Goal: Task Accomplishment & Management: Manage account settings

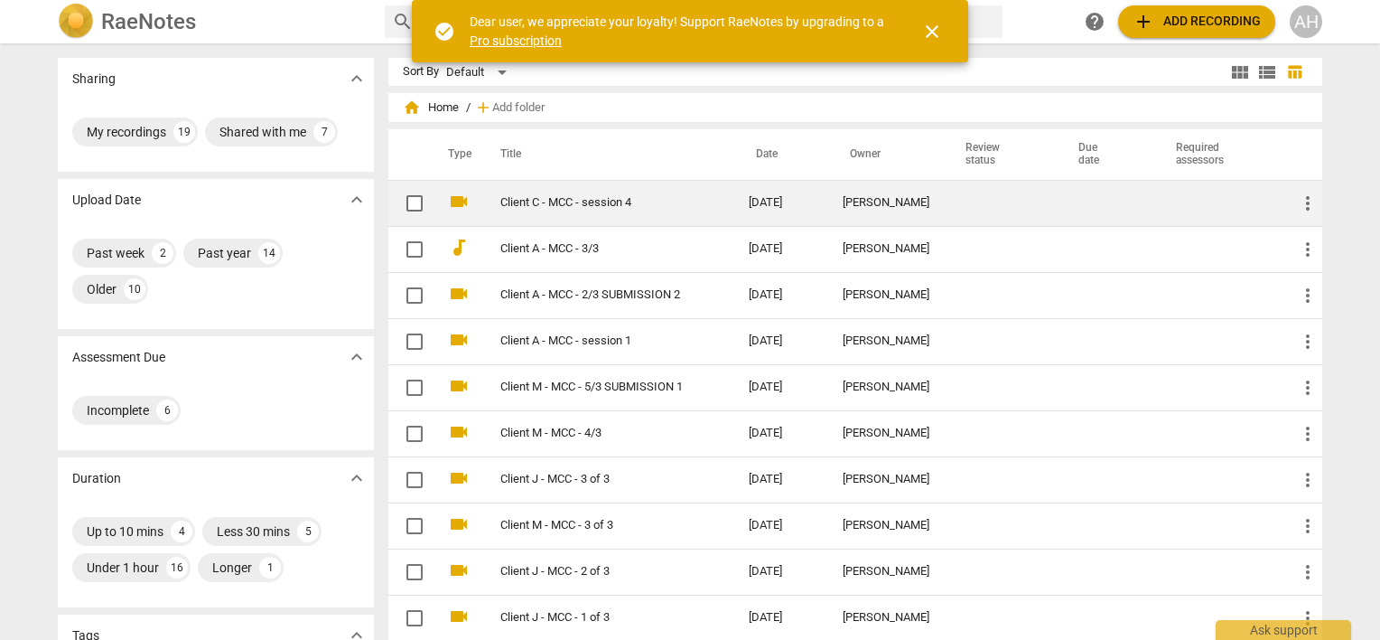
click at [585, 203] on link "Client C - MCC - session 4" at bounding box center [591, 203] width 183 height 14
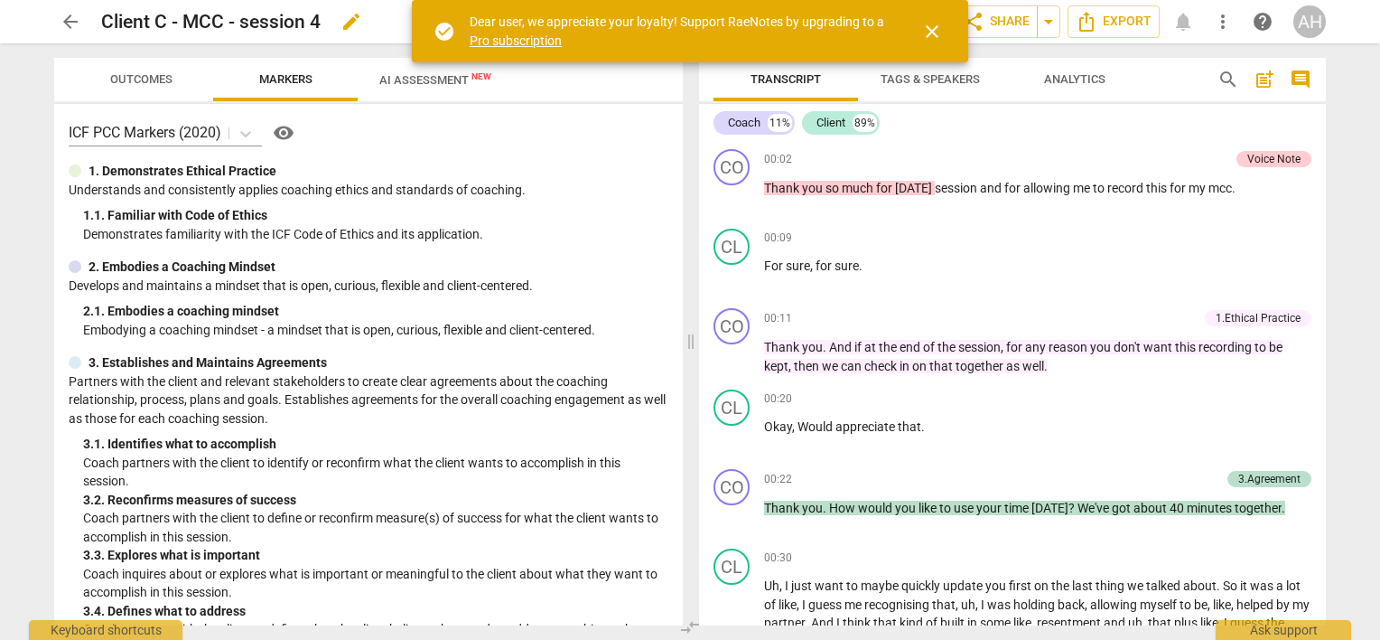
click at [930, 33] on span "close" at bounding box center [932, 32] width 22 height 22
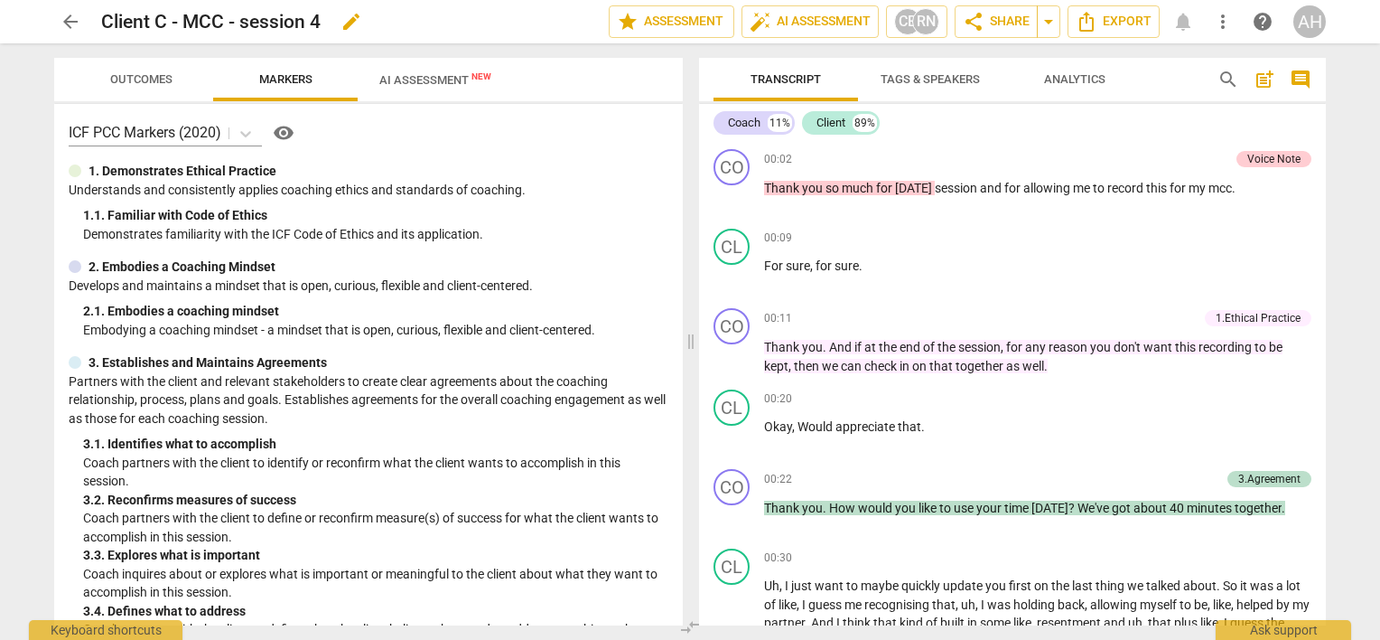
click at [347, 18] on span "edit" at bounding box center [352, 22] width 22 height 22
click at [347, 18] on input "Client C - MCC - session 4" at bounding box center [315, 22] width 428 height 34
type input "Client C - MCC - session 4 - SUB"
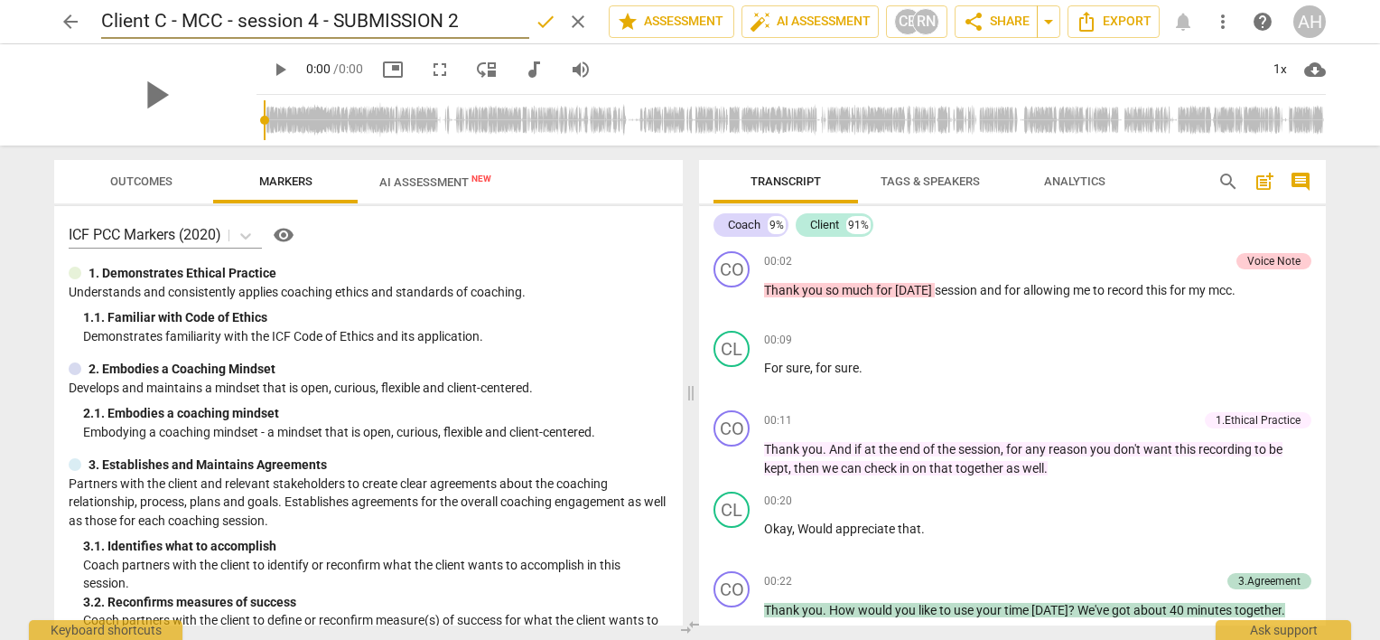
click at [540, 19] on span "done" at bounding box center [546, 22] width 22 height 22
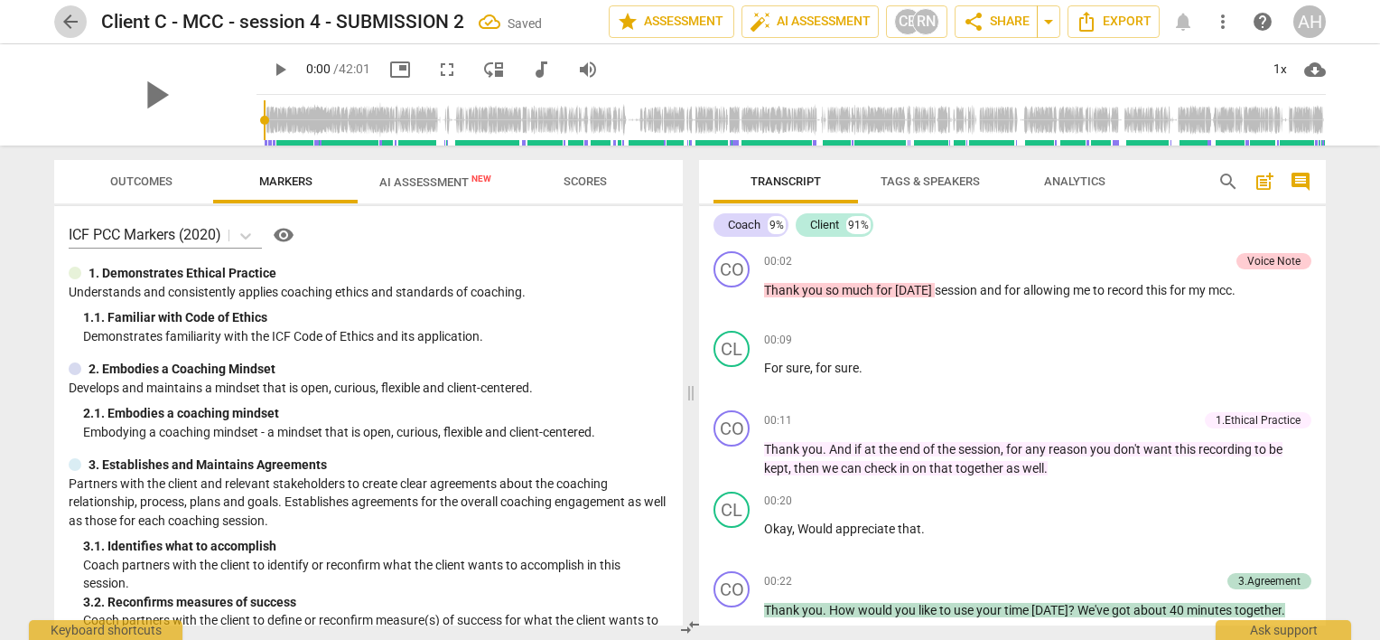
click at [69, 16] on span "arrow_back" at bounding box center [71, 22] width 22 height 22
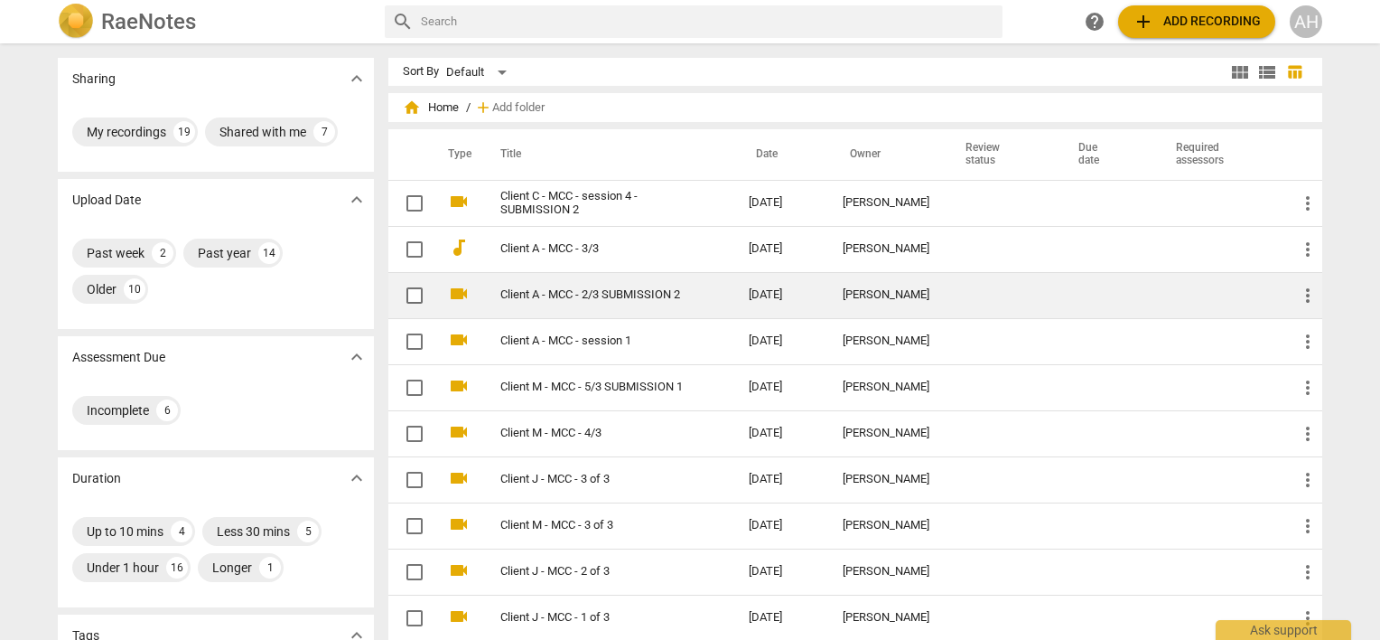
click at [672, 293] on link "Client A - MCC - 2/3 SUBMISSION 2" at bounding box center [591, 295] width 183 height 14
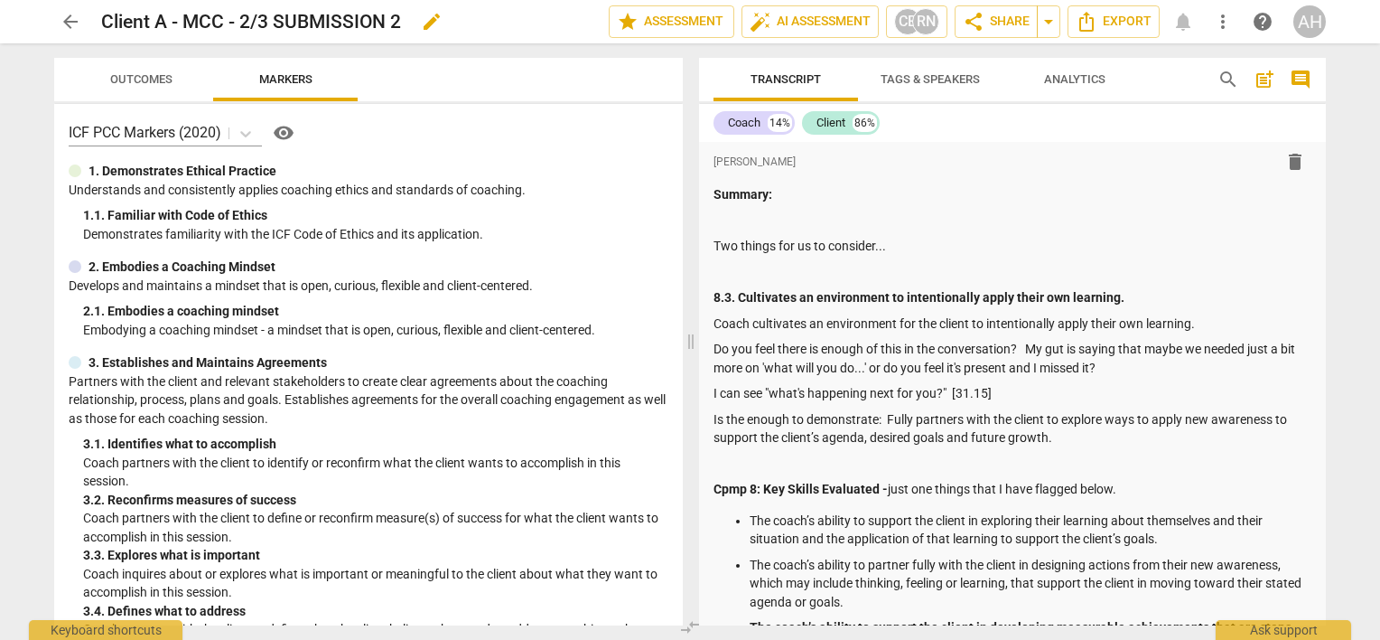
click at [428, 22] on span "edit" at bounding box center [432, 22] width 22 height 22
type input "Client A - MCC - 2/3 SUBMISSION ("
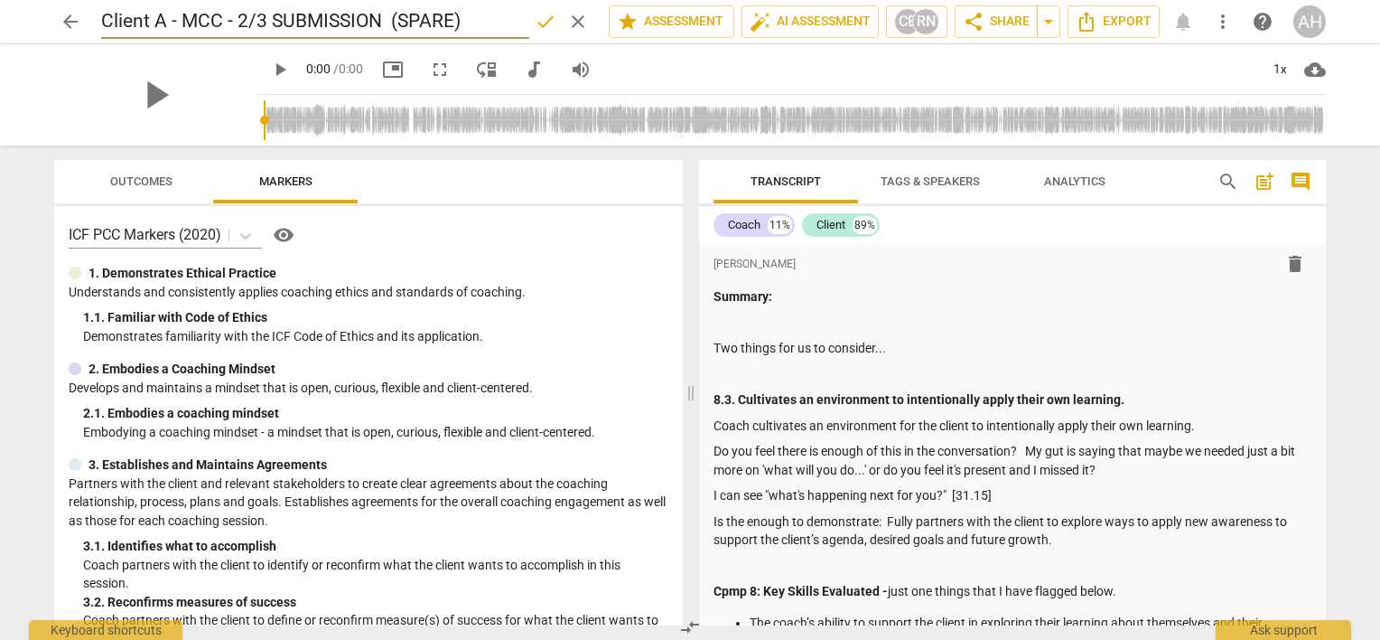
click at [538, 23] on span "done" at bounding box center [546, 22] width 22 height 22
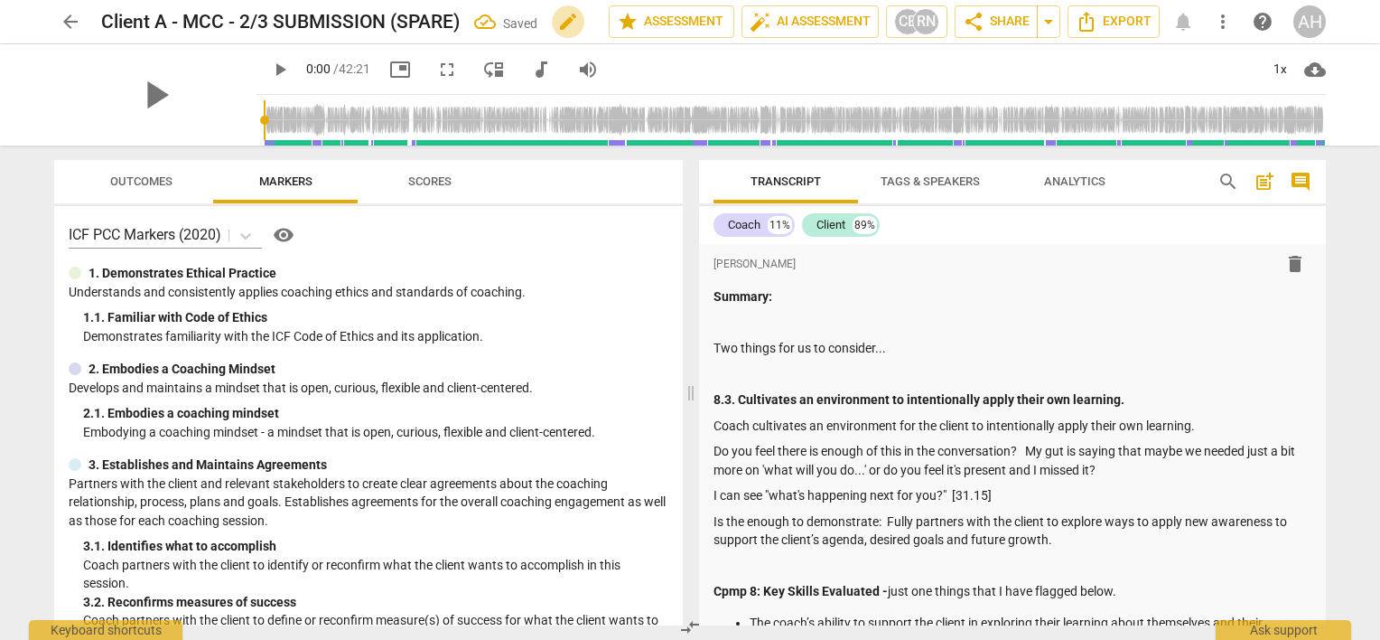
click at [575, 15] on span "edit" at bounding box center [568, 22] width 22 height 22
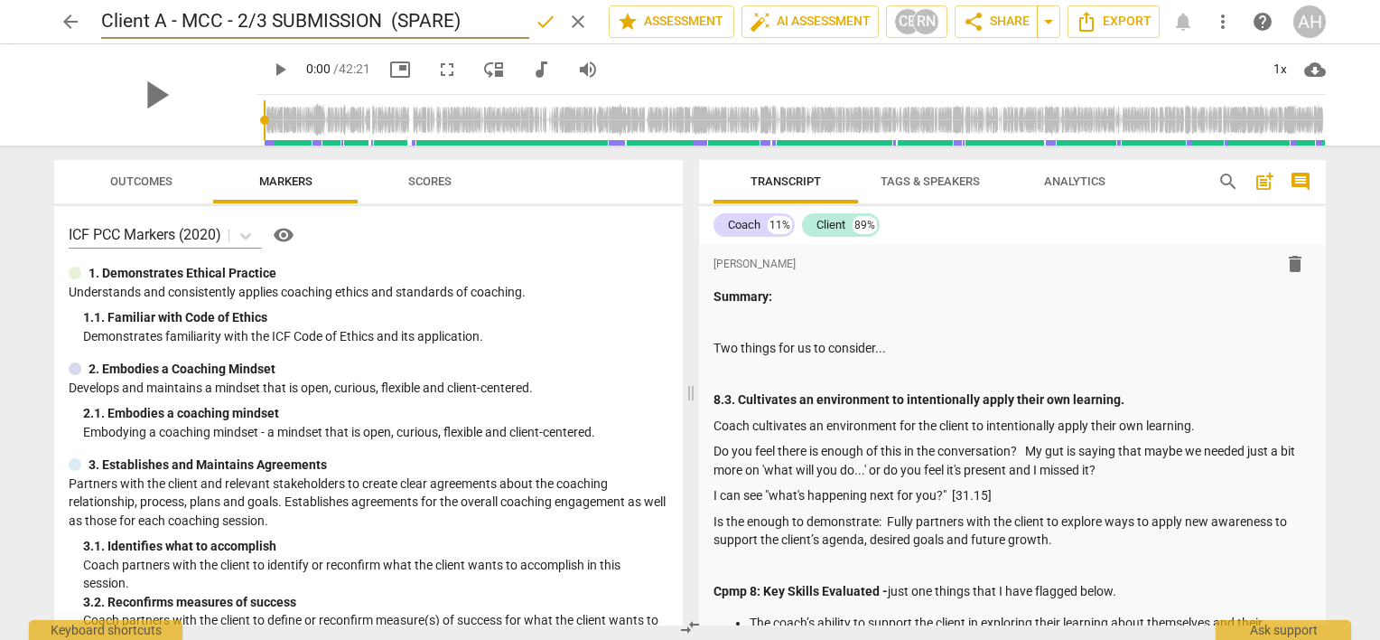
click at [454, 15] on input "Client A - MCC - 2/3 SUBMISSION (SPARE)" at bounding box center [315, 22] width 428 height 34
type input "Client A - MCC - 2/3 SUBMISSION (extra)"
click at [542, 23] on span "done" at bounding box center [546, 22] width 22 height 22
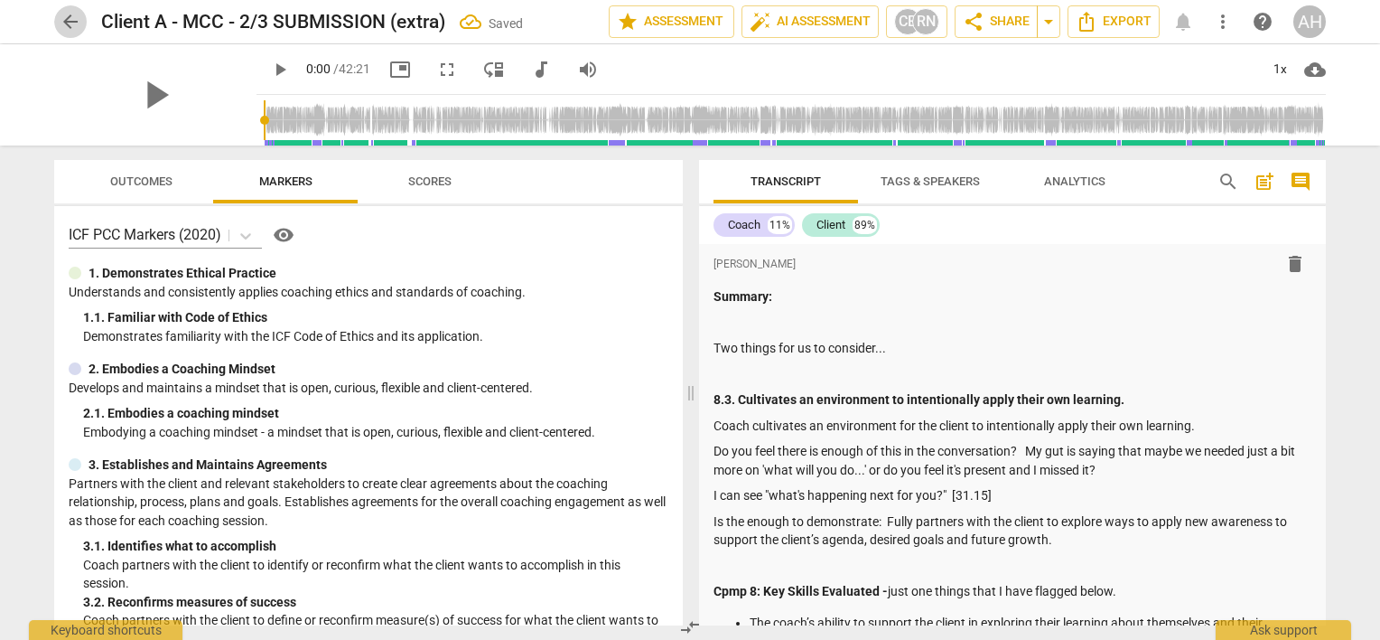
click at [70, 18] on span "arrow_back" at bounding box center [71, 22] width 22 height 22
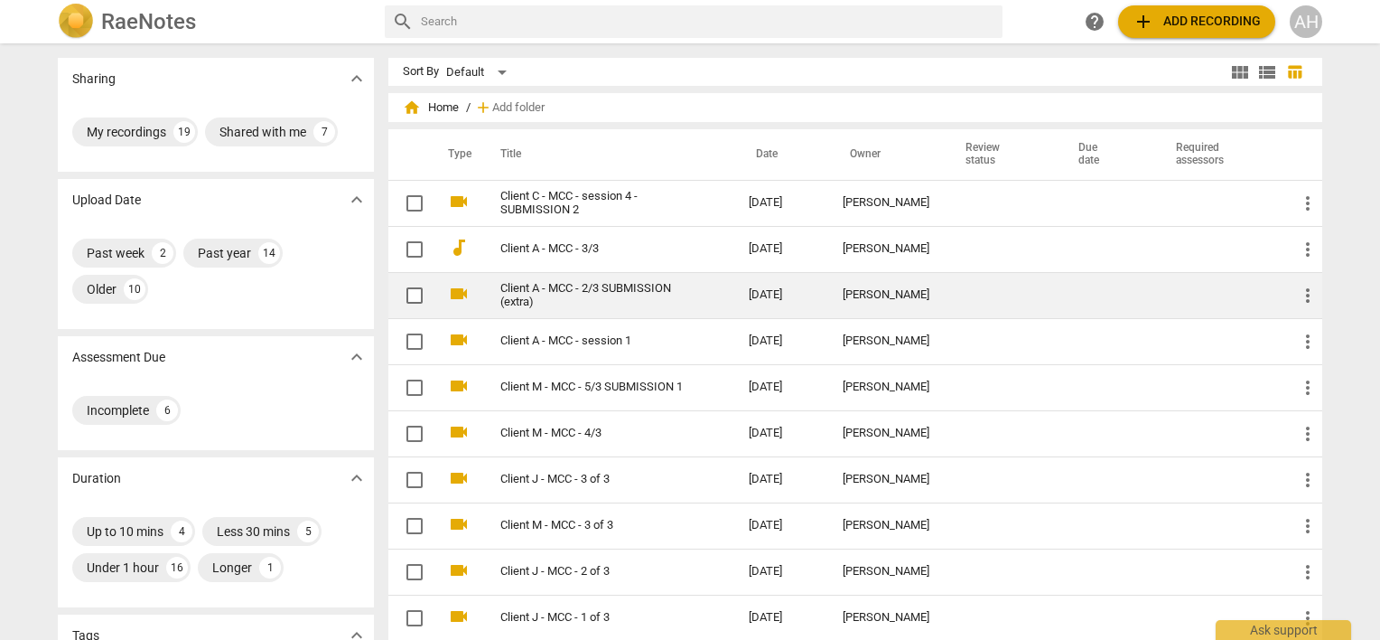
click at [500, 292] on link "Client A - MCC - 2/3 SUBMISSION (extra)" at bounding box center [591, 295] width 183 height 27
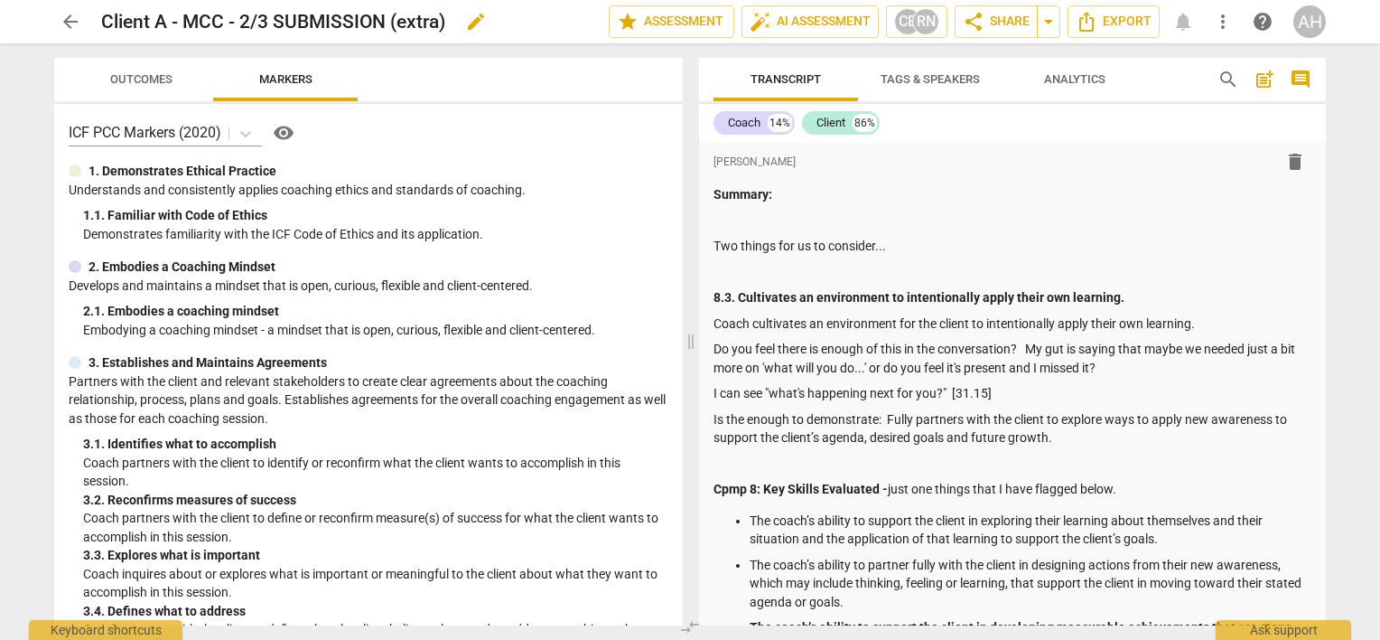
click at [455, 23] on div "Client A - MCC - 2/3 SUBMISSION (extra) edit" at bounding box center [347, 21] width 493 height 33
click at [477, 25] on span "edit" at bounding box center [476, 22] width 22 height 22
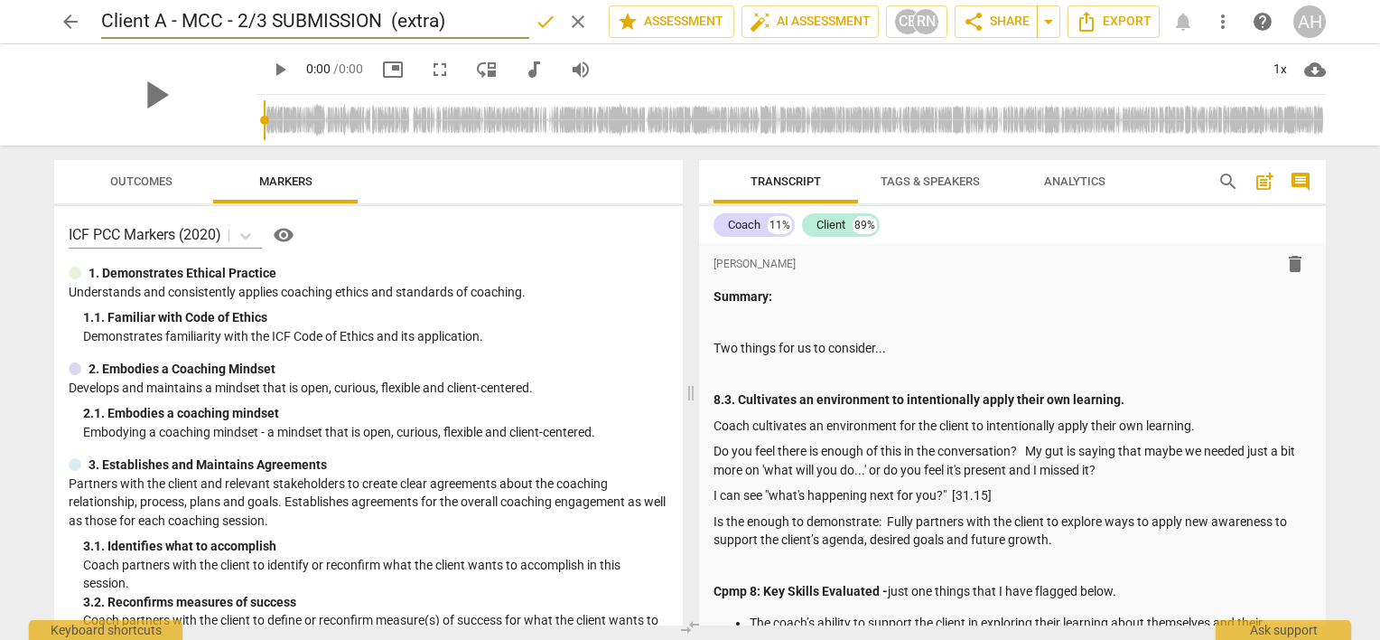
click at [277, 19] on input "Client A - MCC - 2/3 SUBMISSION (extra)" at bounding box center [315, 22] width 428 height 34
click at [274, 20] on input "Client A - MCC - 2/3 SUBMISSION (extra)" at bounding box center [315, 22] width 428 height 34
type input "Client A - MCC - 2/3 - SUBMISSION (extra)"
click at [539, 22] on span "done" at bounding box center [546, 22] width 22 height 22
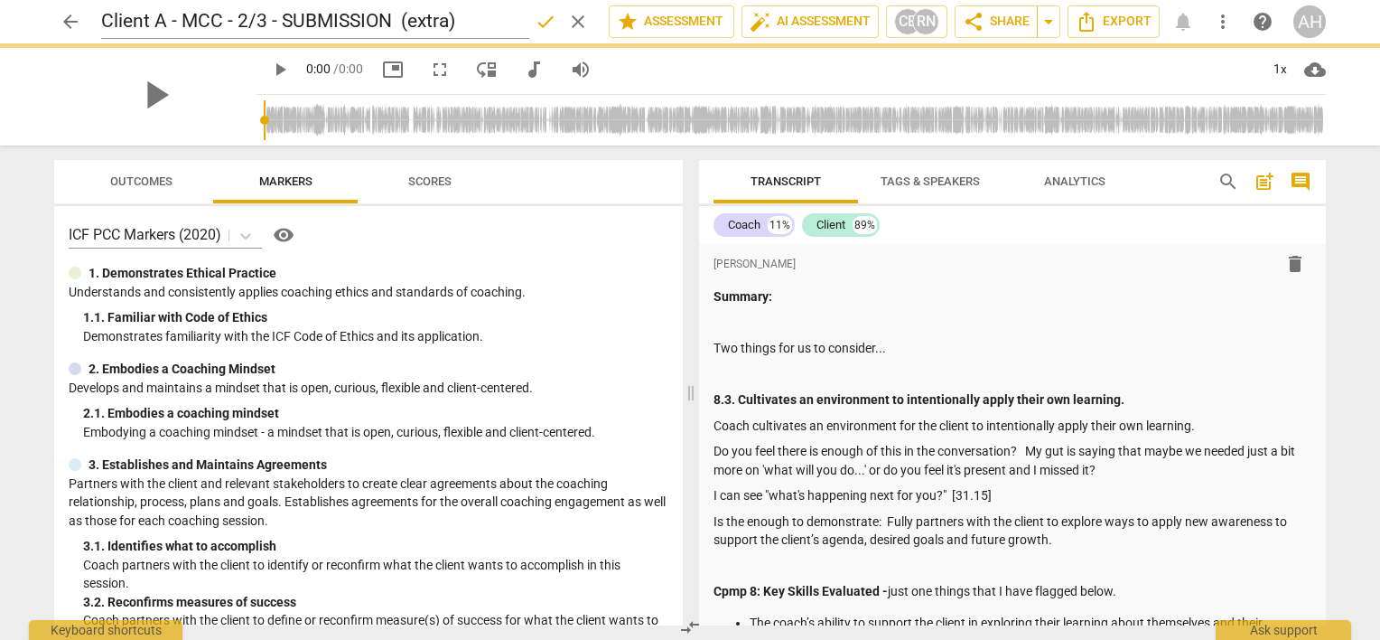
click at [71, 22] on span "arrow_back" at bounding box center [71, 22] width 22 height 22
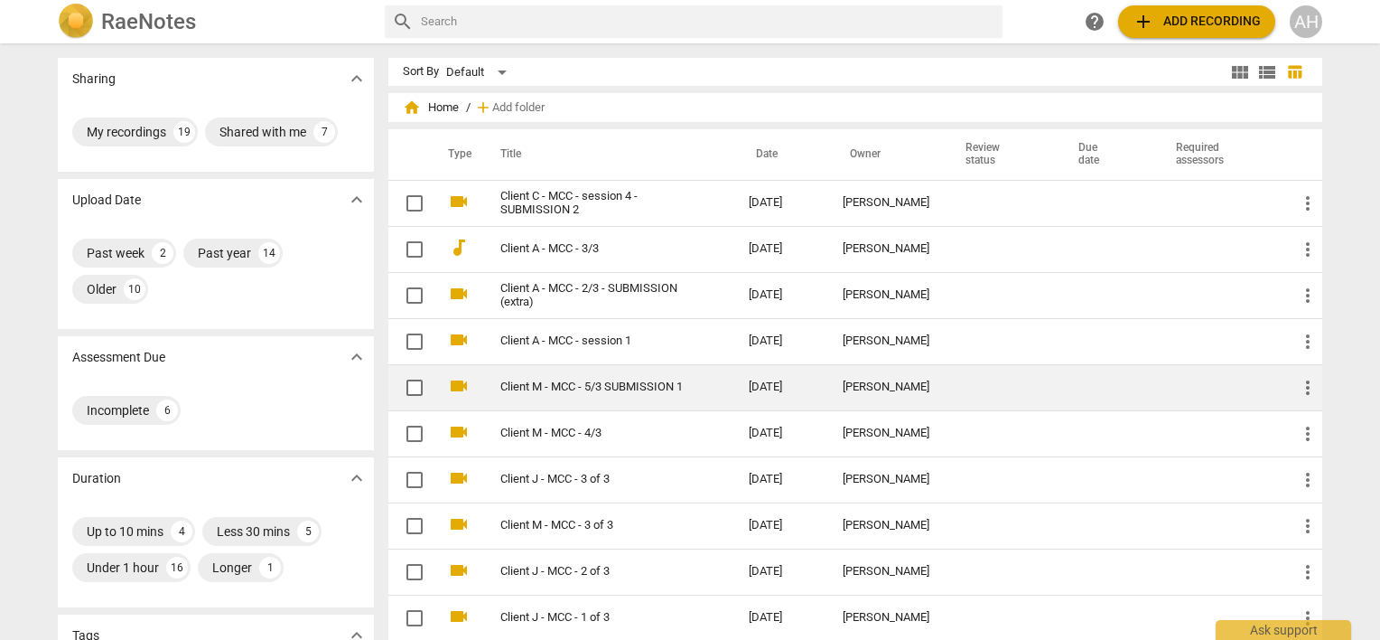
click at [606, 382] on link "Client M - MCC - 5/3 SUBMISSION 1" at bounding box center [591, 387] width 183 height 14
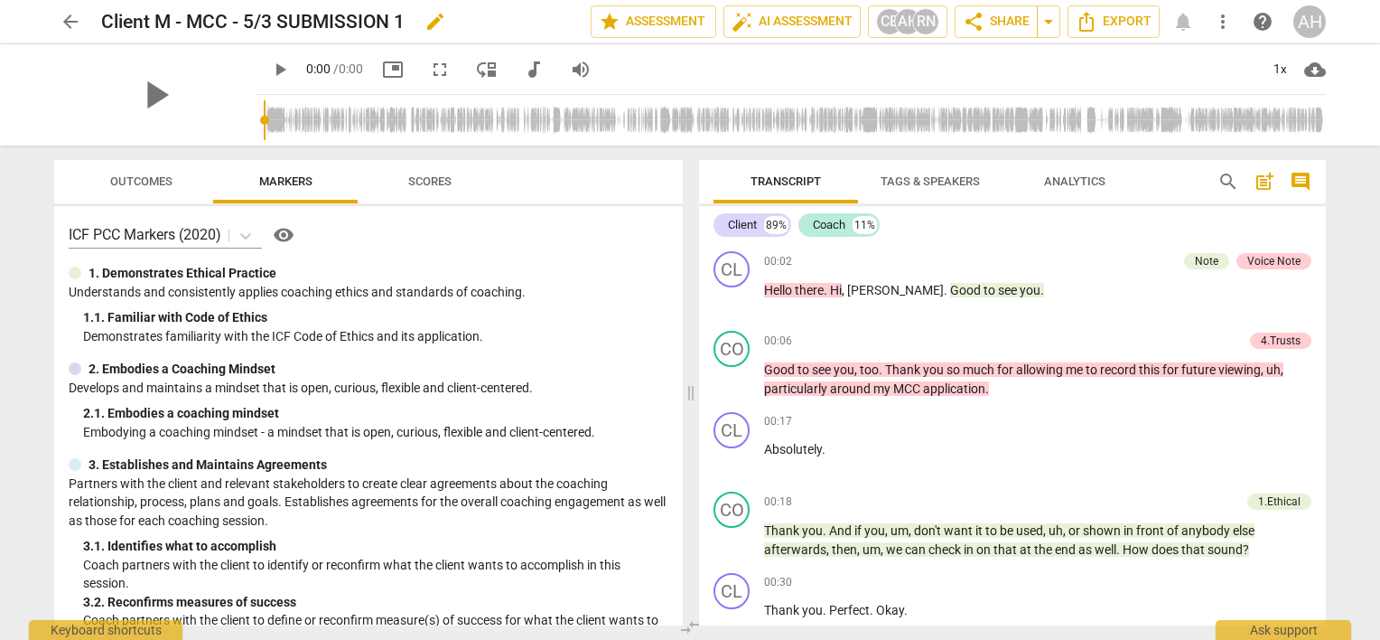
click at [435, 21] on span "edit" at bounding box center [436, 22] width 22 height 22
type input "Client M - MCC - 5/3 - SUBMISSION 1"
click at [520, 22] on span "done" at bounding box center [528, 22] width 22 height 22
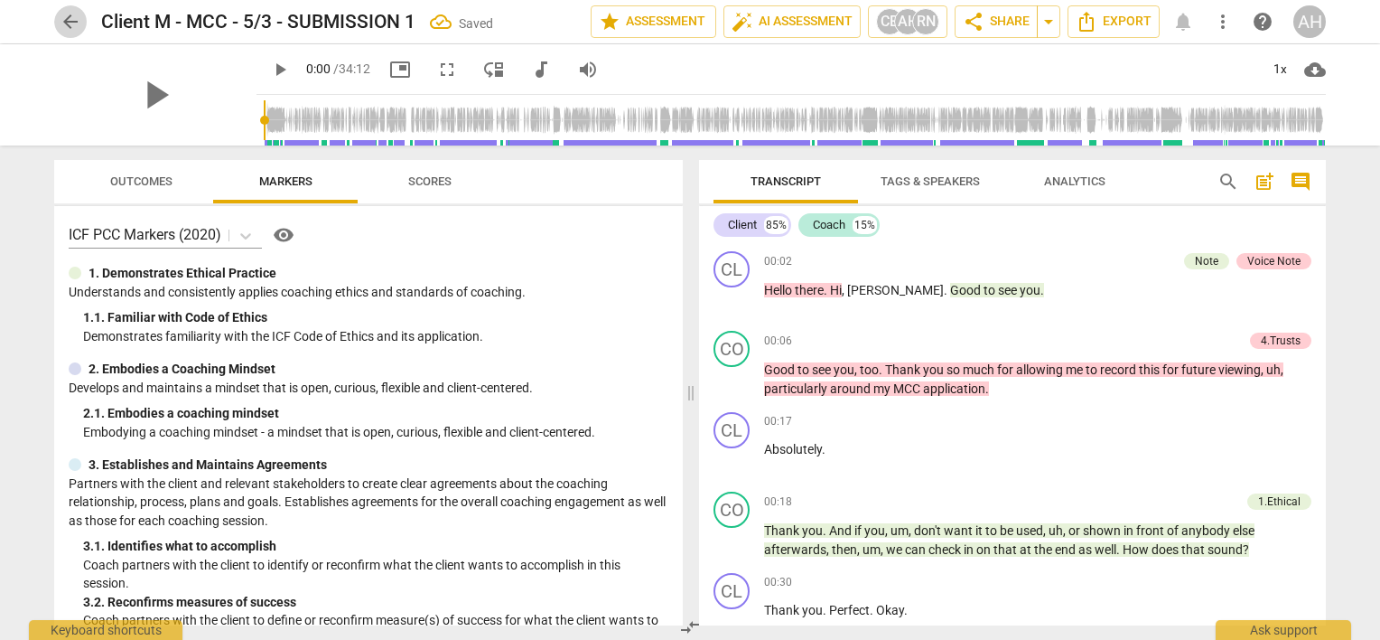
click at [67, 20] on span "arrow_back" at bounding box center [71, 22] width 22 height 22
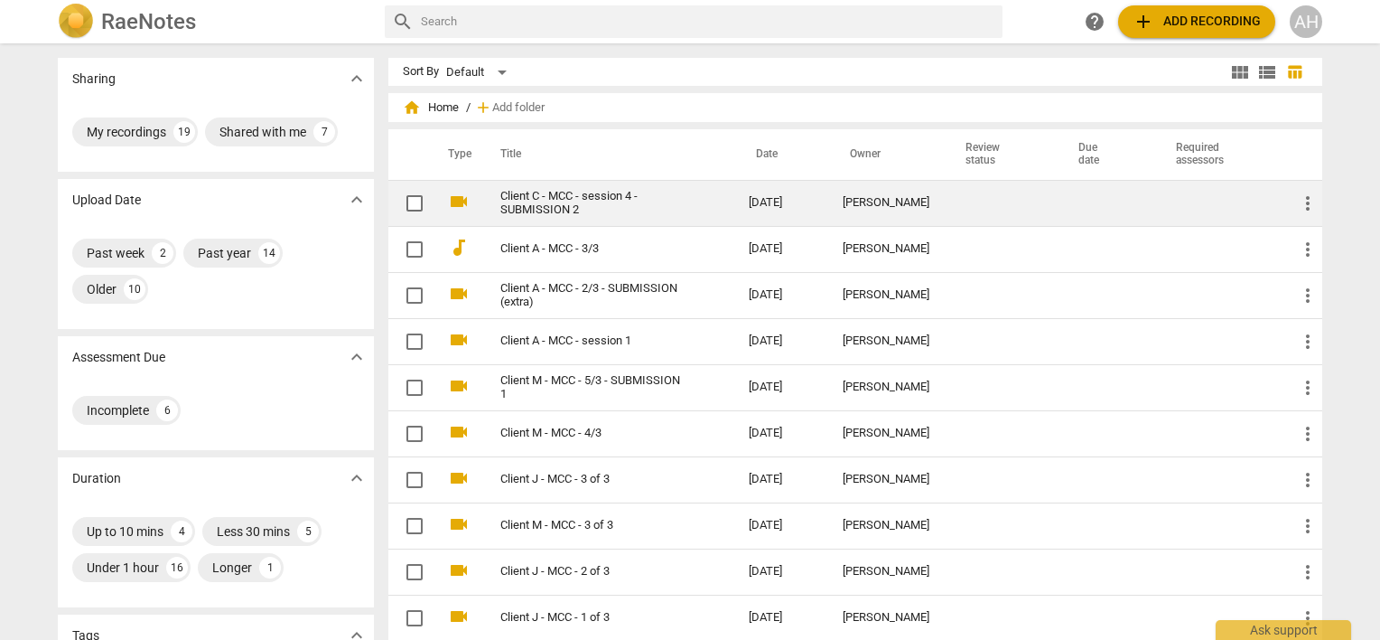
click at [464, 207] on span "videocam" at bounding box center [459, 202] width 22 height 22
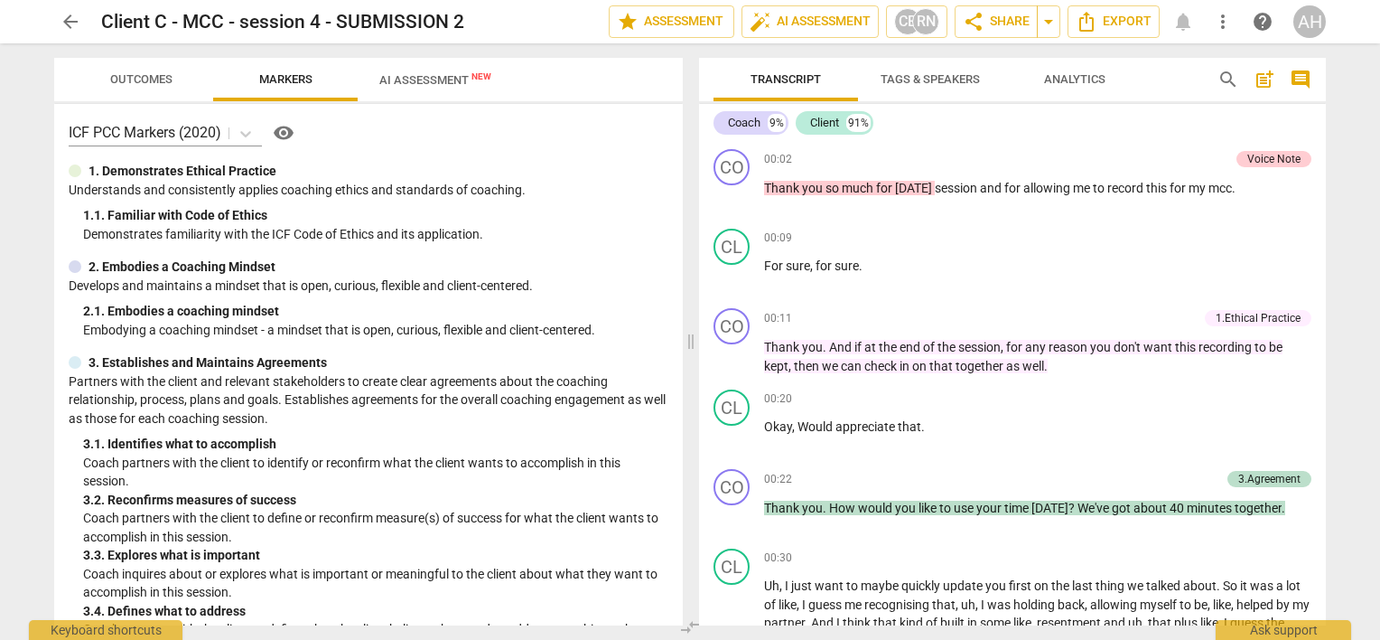
click at [137, 76] on span "Outcomes" at bounding box center [141, 79] width 62 height 14
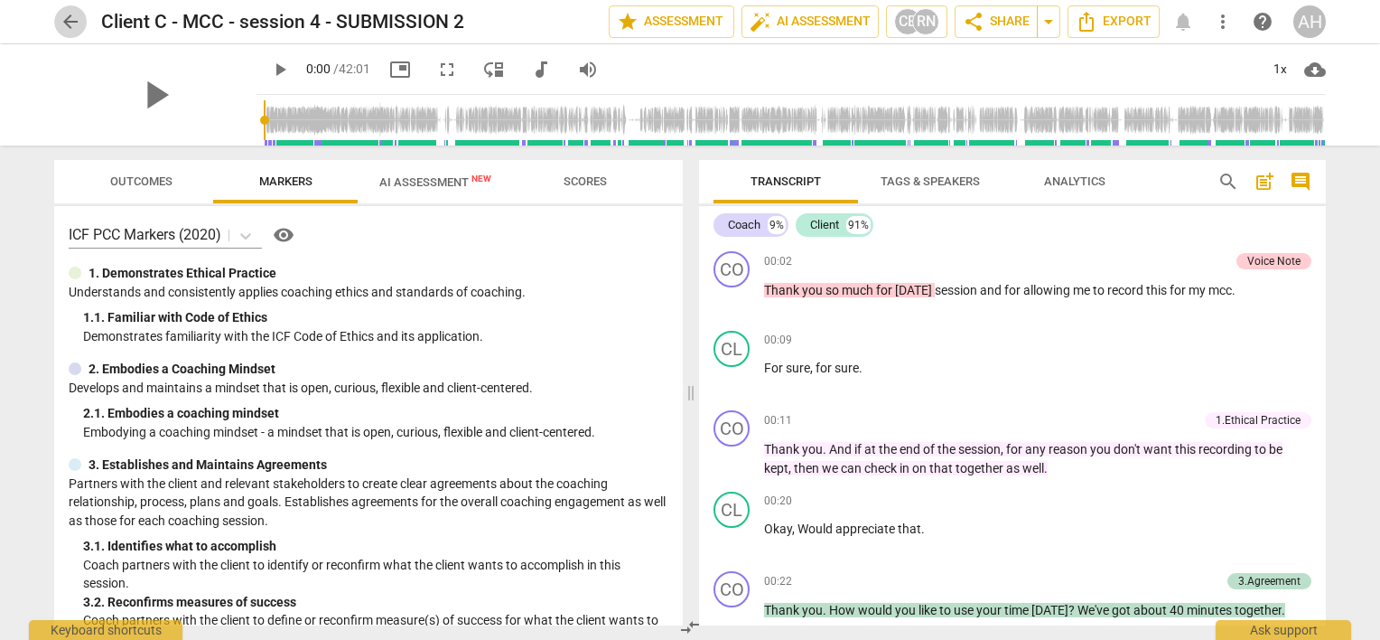
click at [70, 18] on span "arrow_back" at bounding box center [71, 22] width 22 height 22
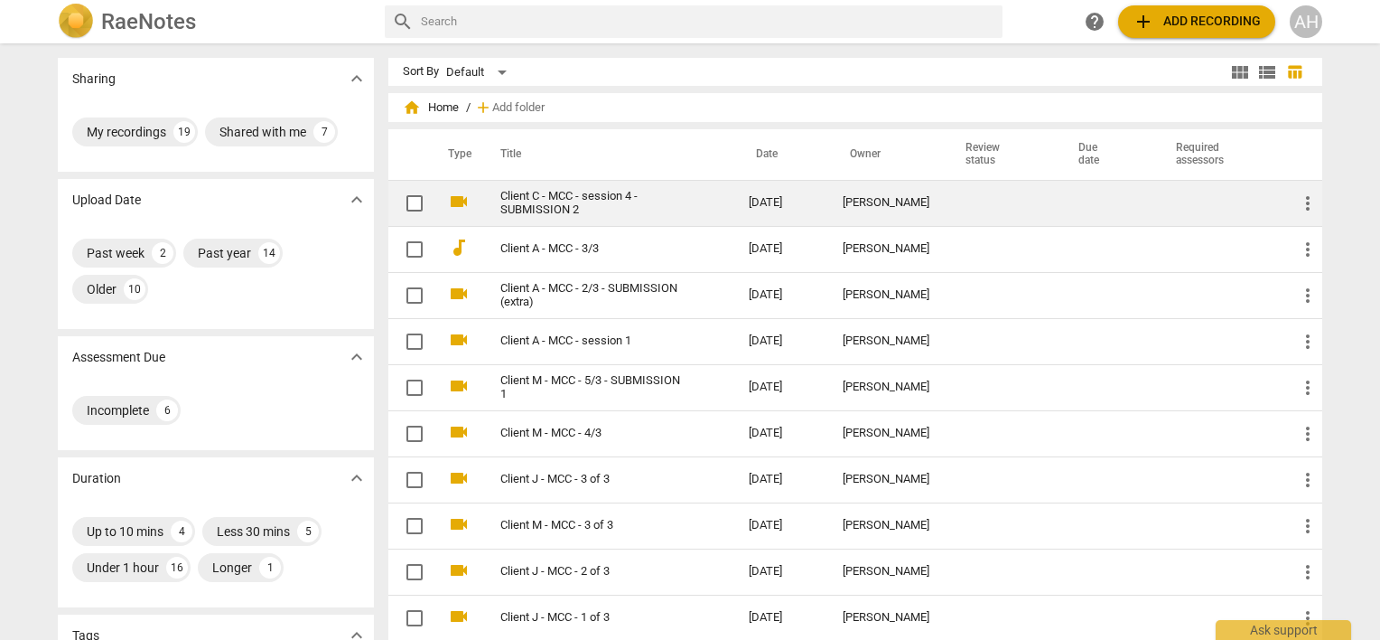
click at [546, 199] on link "Client C - MCC - session 4 - SUBMISSION 2" at bounding box center [591, 203] width 183 height 27
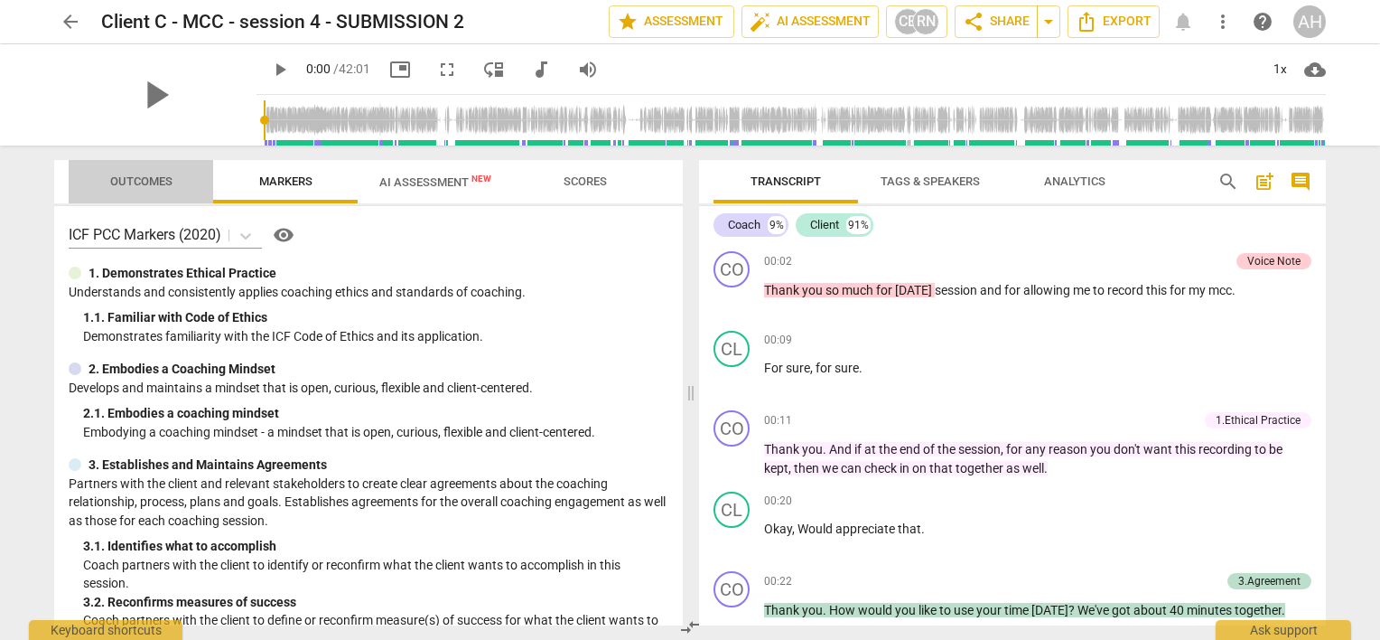
click at [131, 187] on span "Outcomes" at bounding box center [141, 181] width 62 height 14
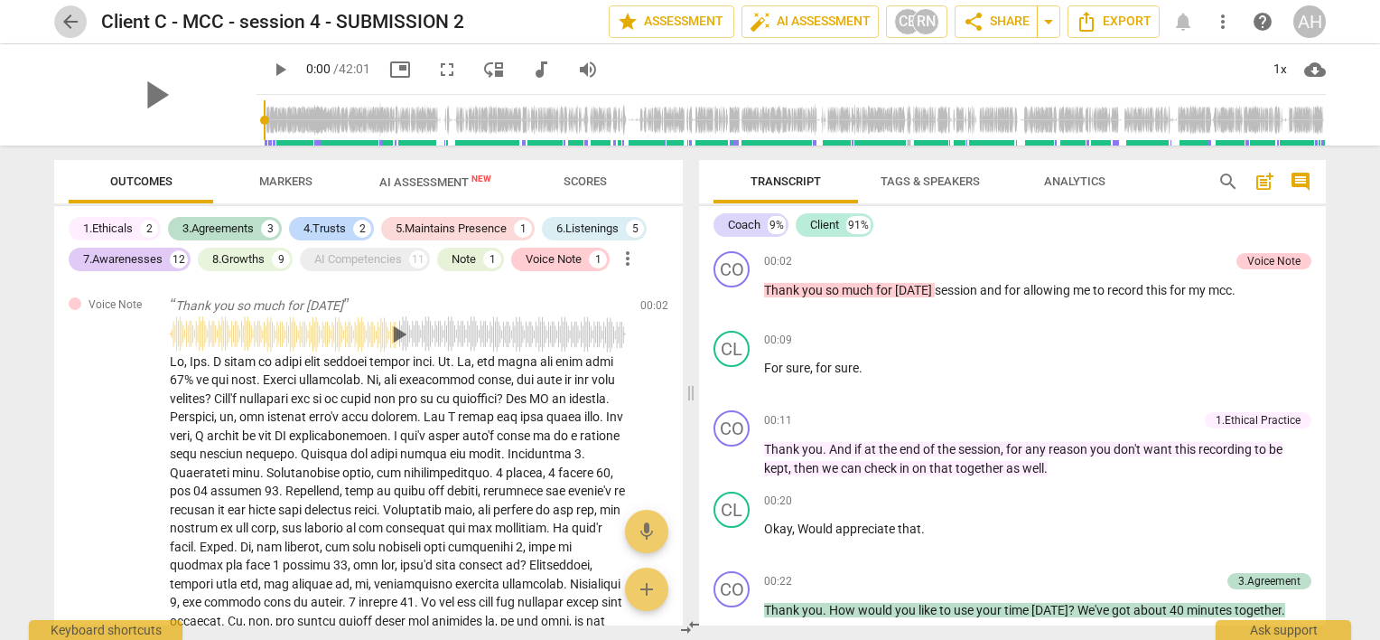
click at [69, 19] on span "arrow_back" at bounding box center [71, 22] width 22 height 22
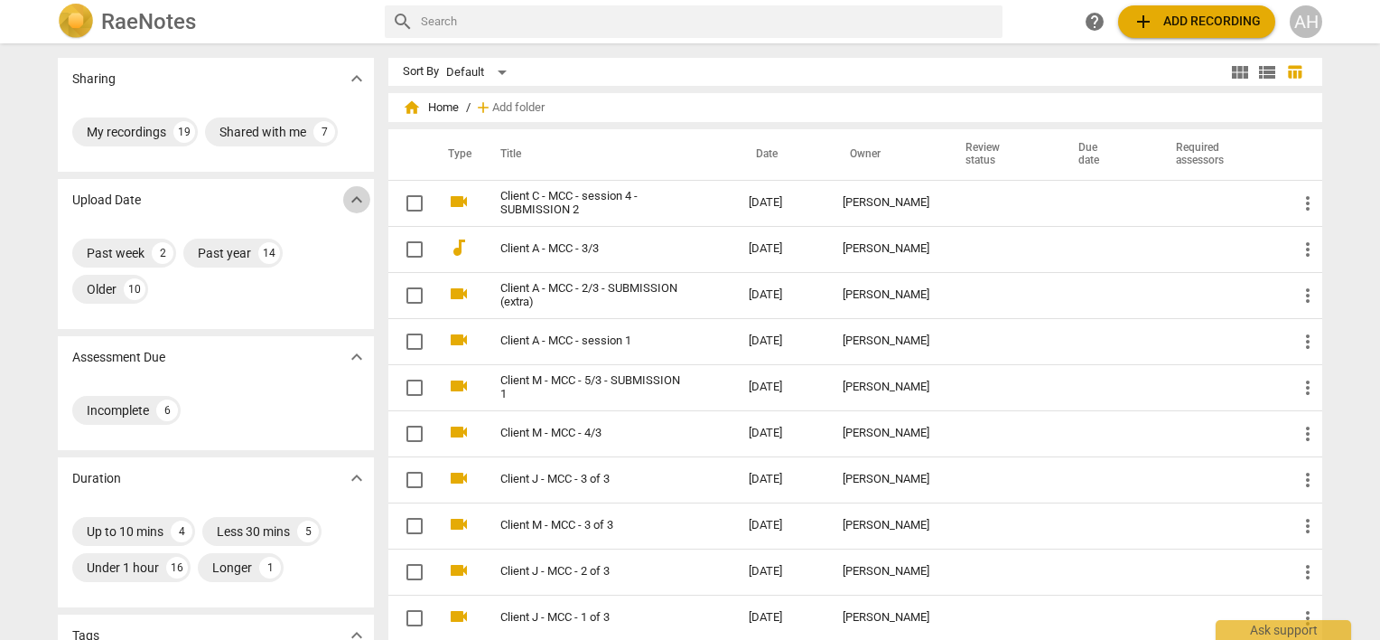
click at [349, 204] on span "expand_more" at bounding box center [357, 200] width 22 height 22
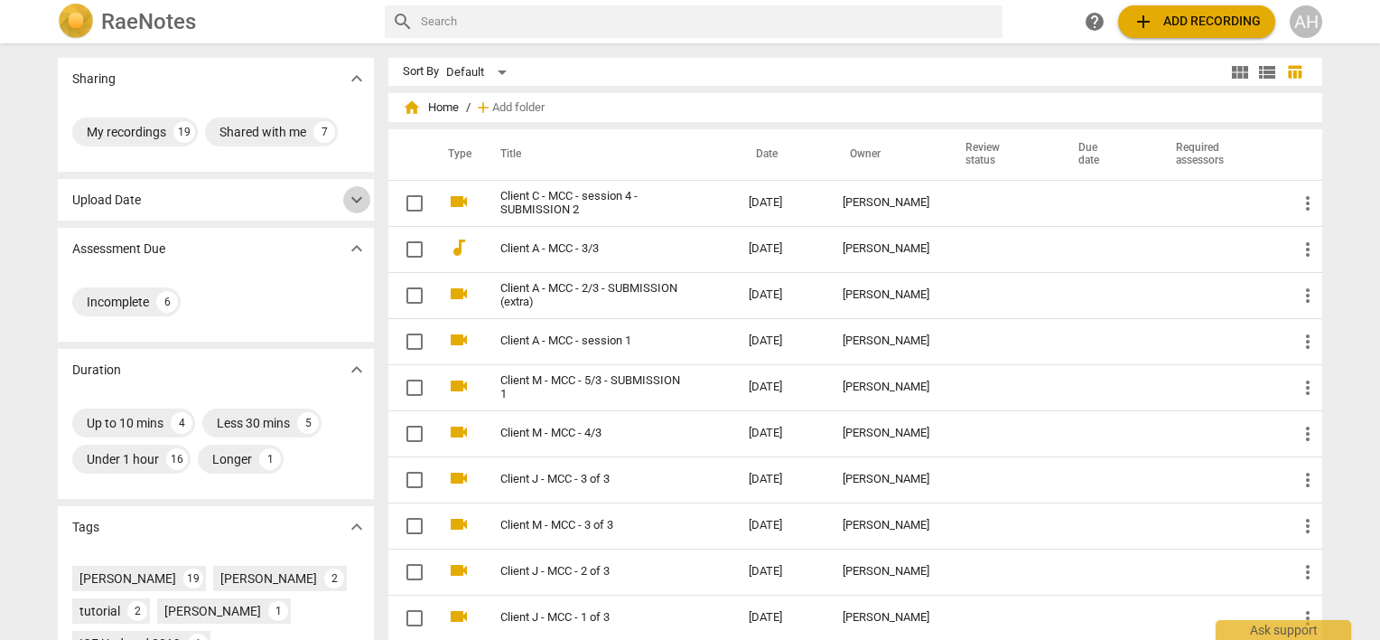
click at [351, 206] on span "expand_more" at bounding box center [357, 200] width 22 height 22
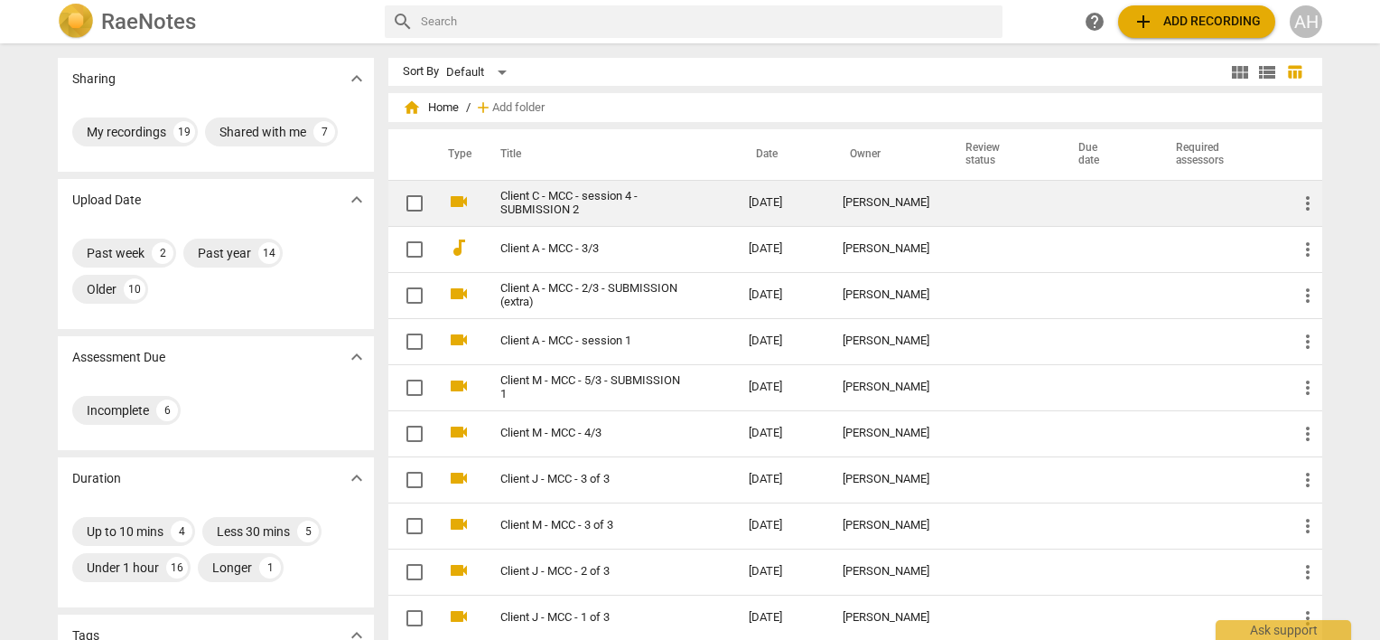
click at [510, 205] on link "Client C - MCC - session 4 - SUBMISSION 2" at bounding box center [591, 203] width 183 height 27
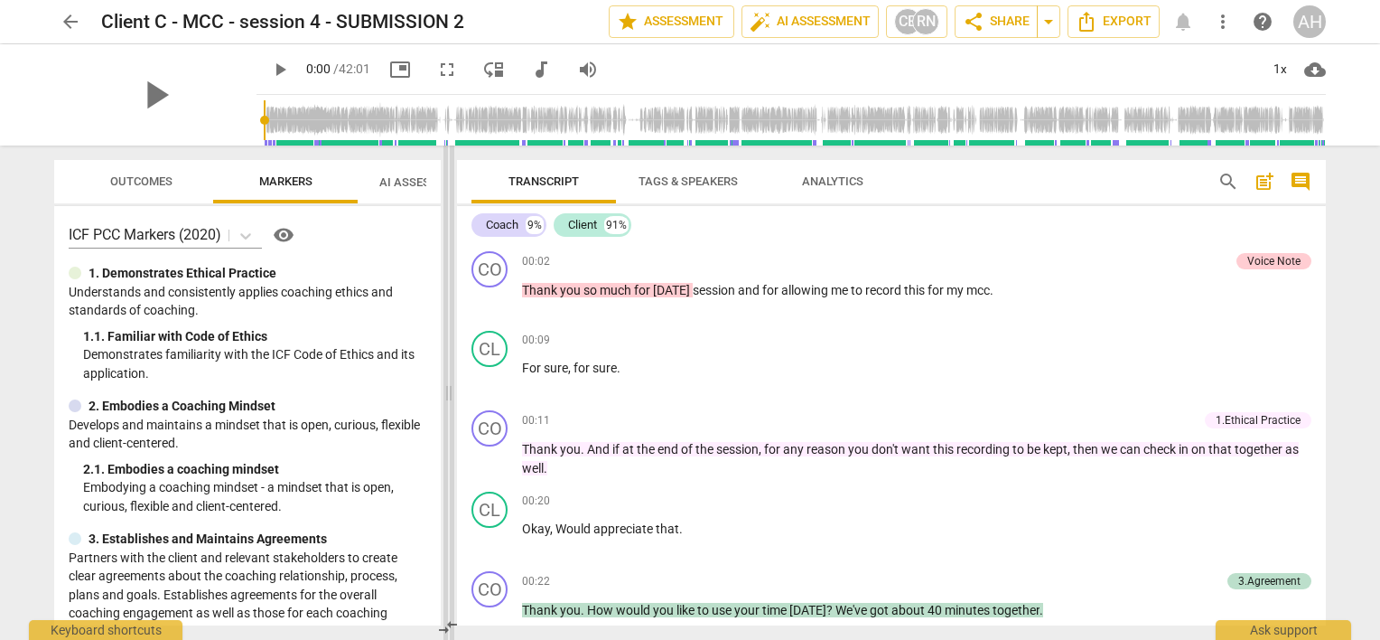
drag, startPoint x: 690, startPoint y: 189, endPoint x: 448, endPoint y: 191, distance: 242.1
click at [448, 191] on span at bounding box center [449, 392] width 11 height 494
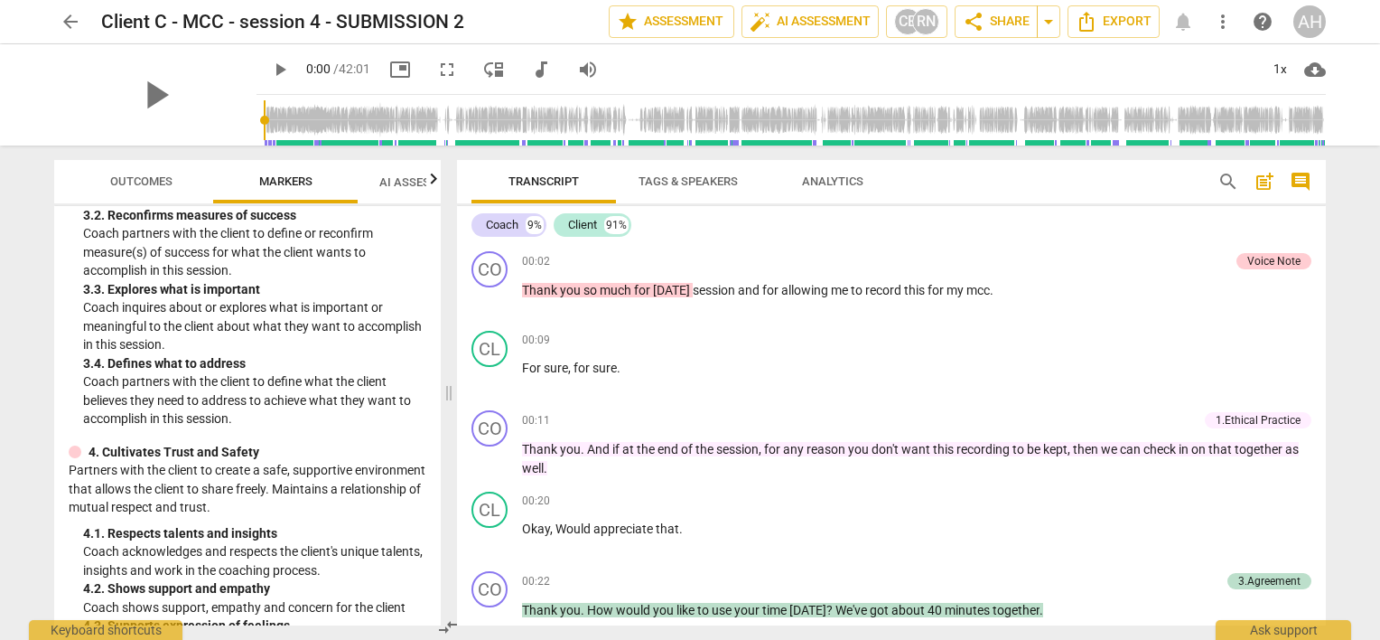
scroll to position [438, 0]
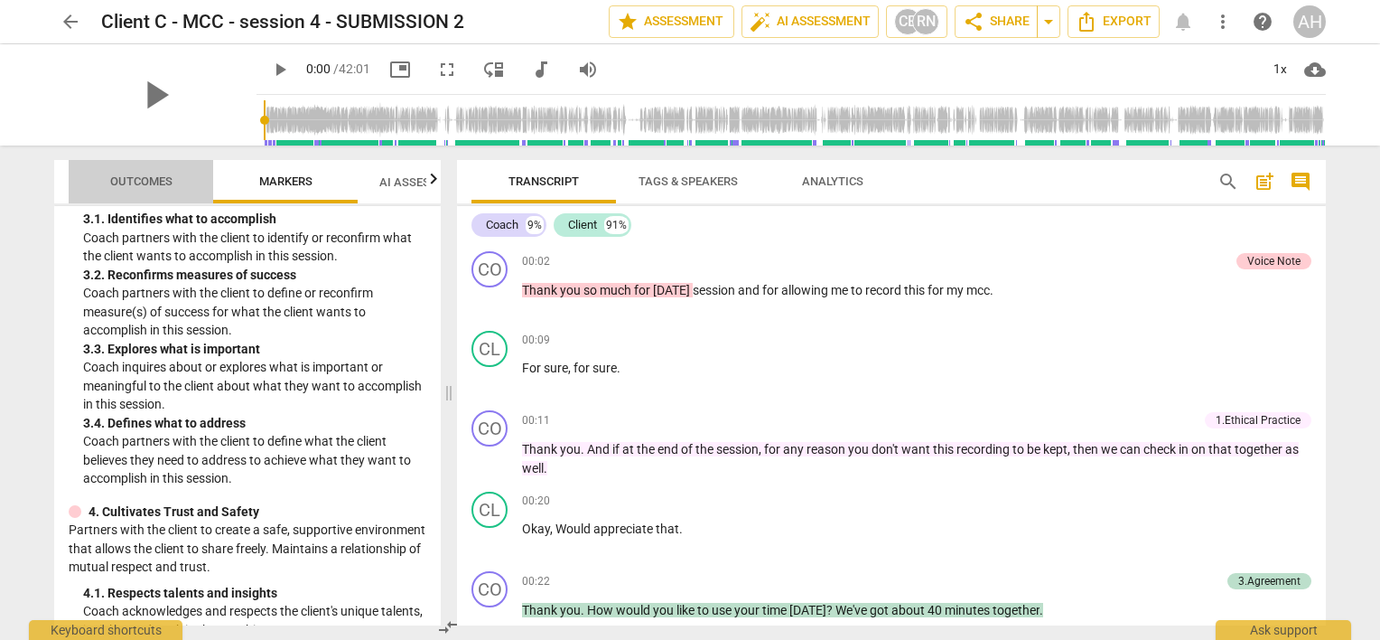
click at [142, 174] on span "Outcomes" at bounding box center [141, 181] width 62 height 14
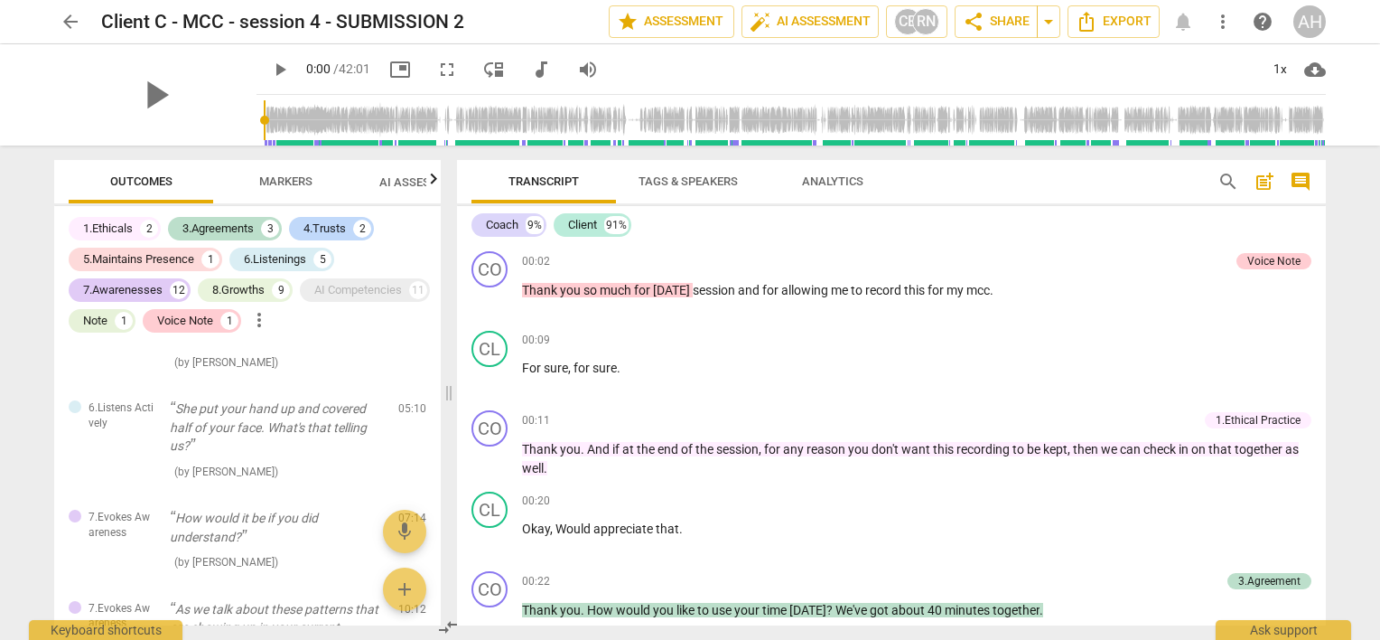
scroll to position [2880, 0]
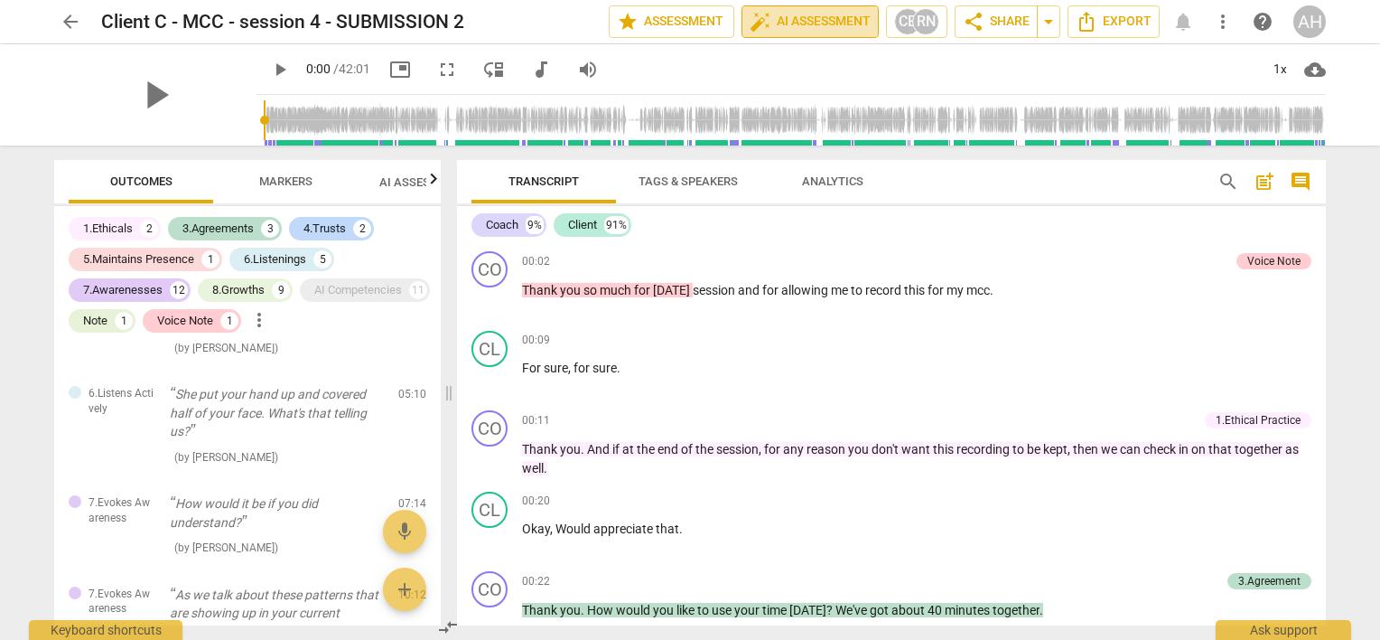
click at [797, 26] on span "auto_fix_high AI Assessment" at bounding box center [810, 22] width 121 height 22
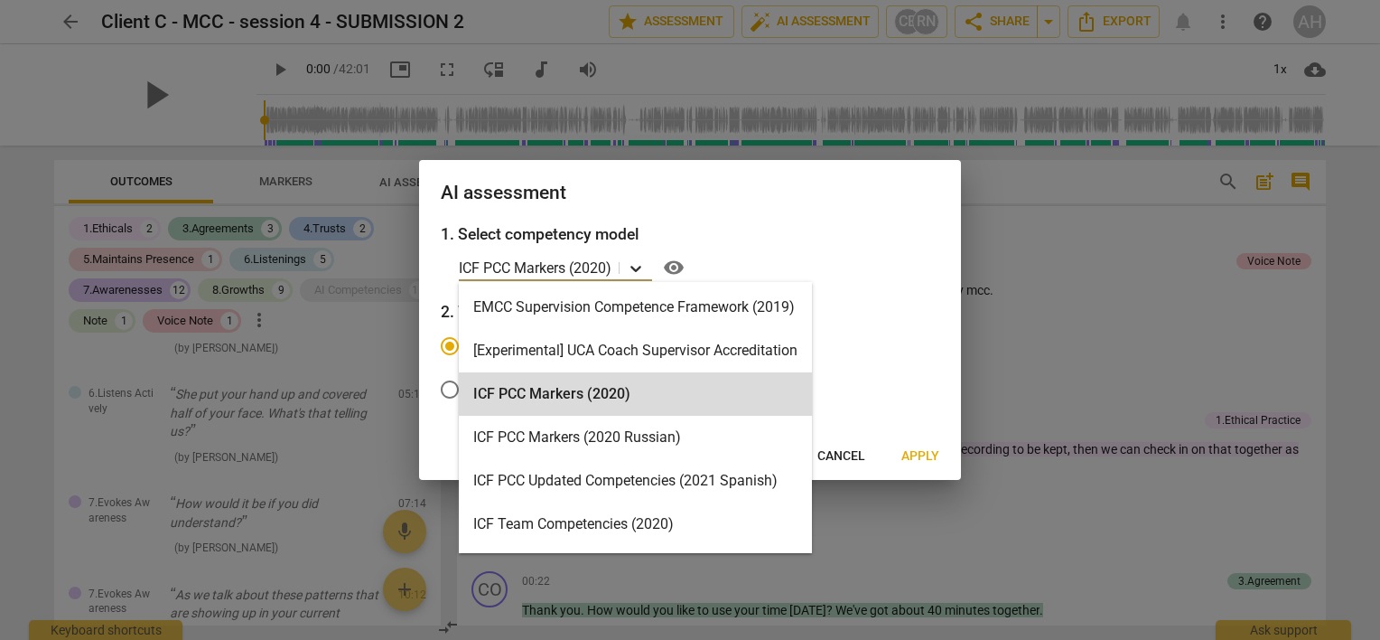
click at [636, 267] on icon at bounding box center [636, 268] width 18 height 18
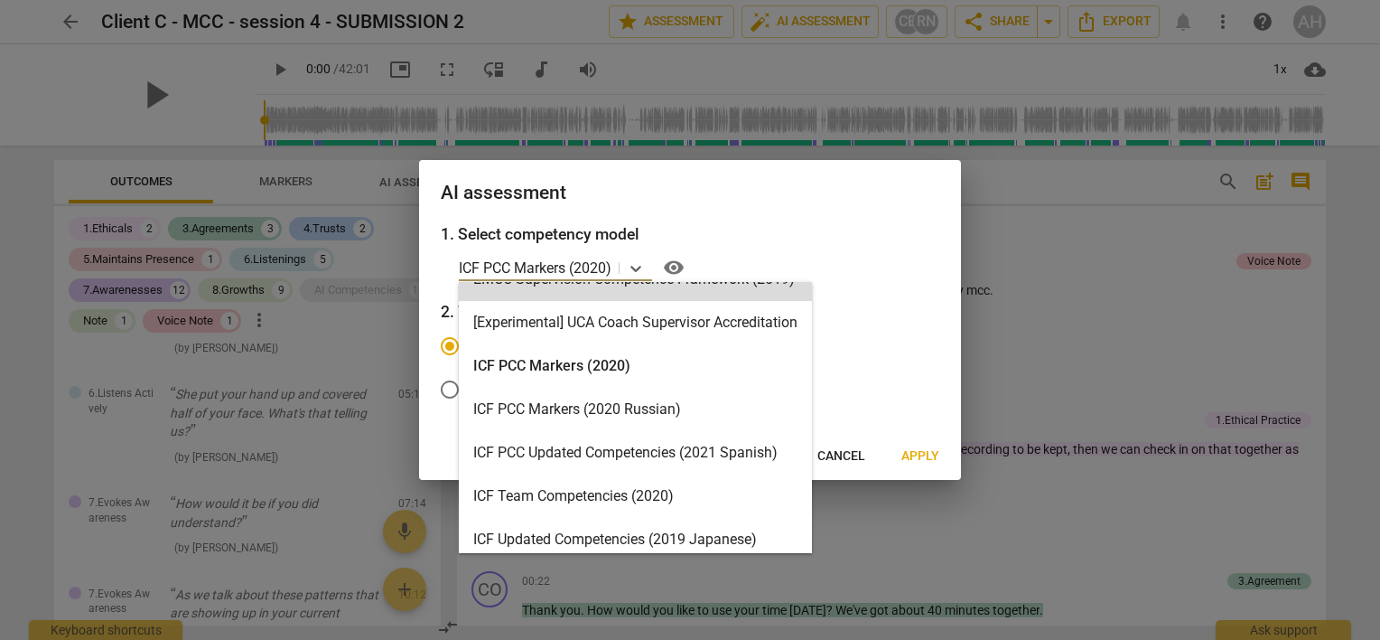
scroll to position [0, 0]
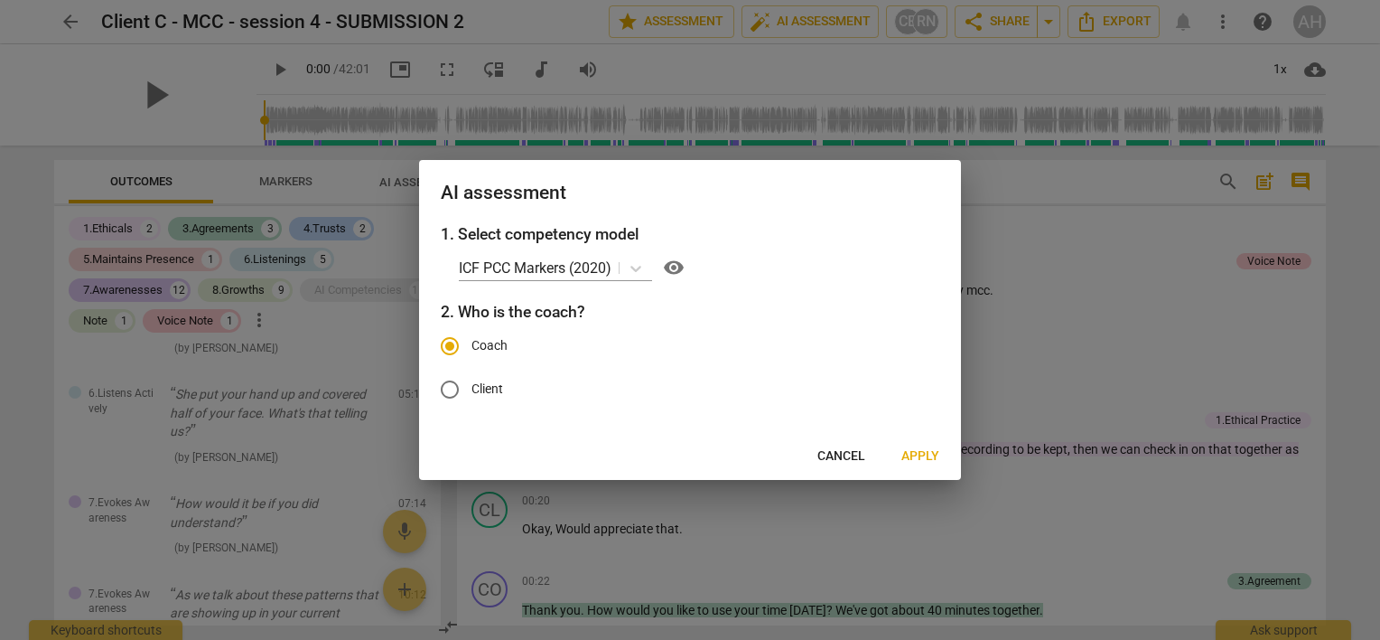
click at [853, 229] on h3 "1. Select competency model" at bounding box center [690, 233] width 499 height 23
